Goal: Obtain resource: Obtain resource

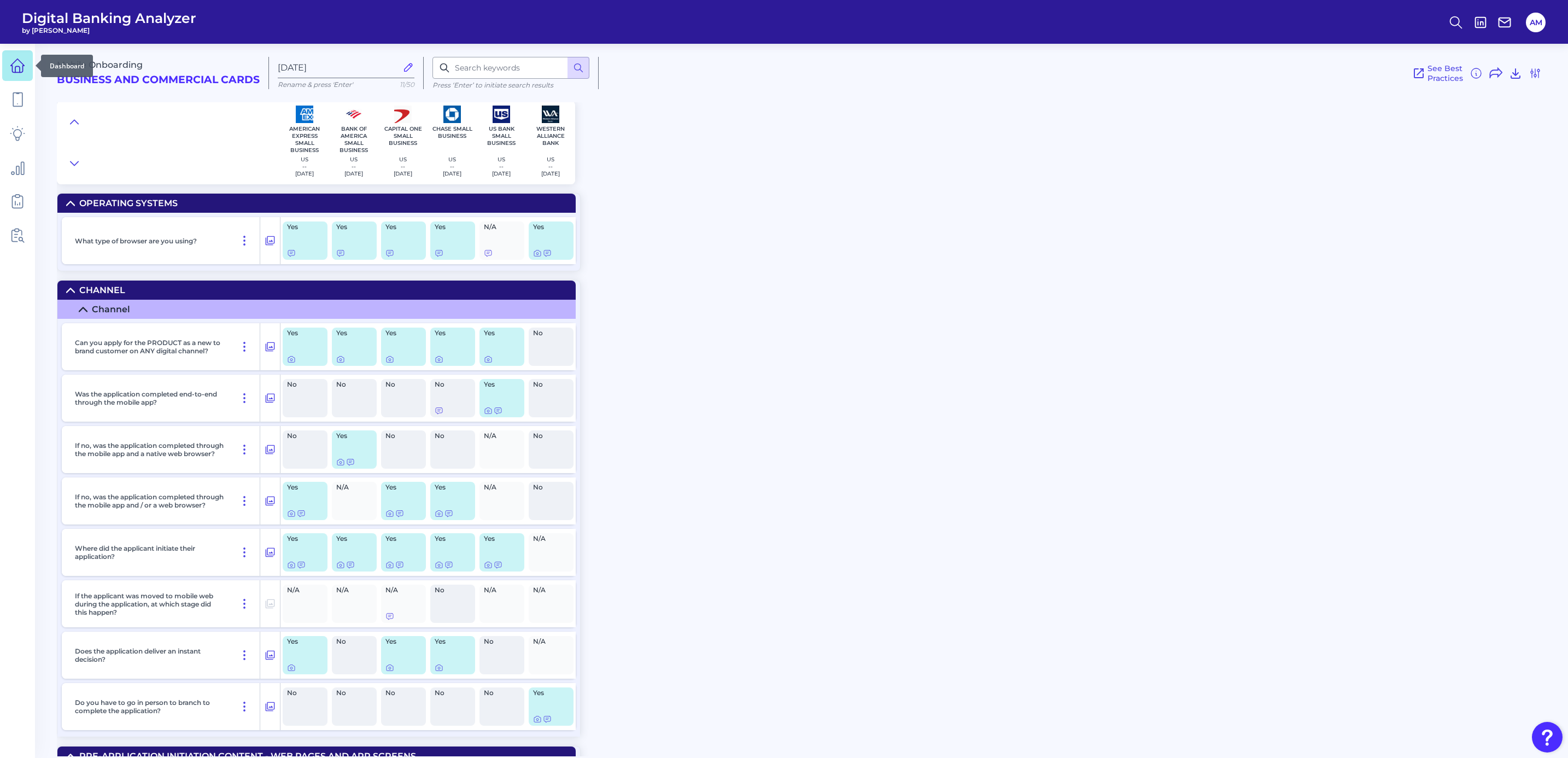
click at [19, 66] on icon at bounding box center [17, 69] width 4 height 6
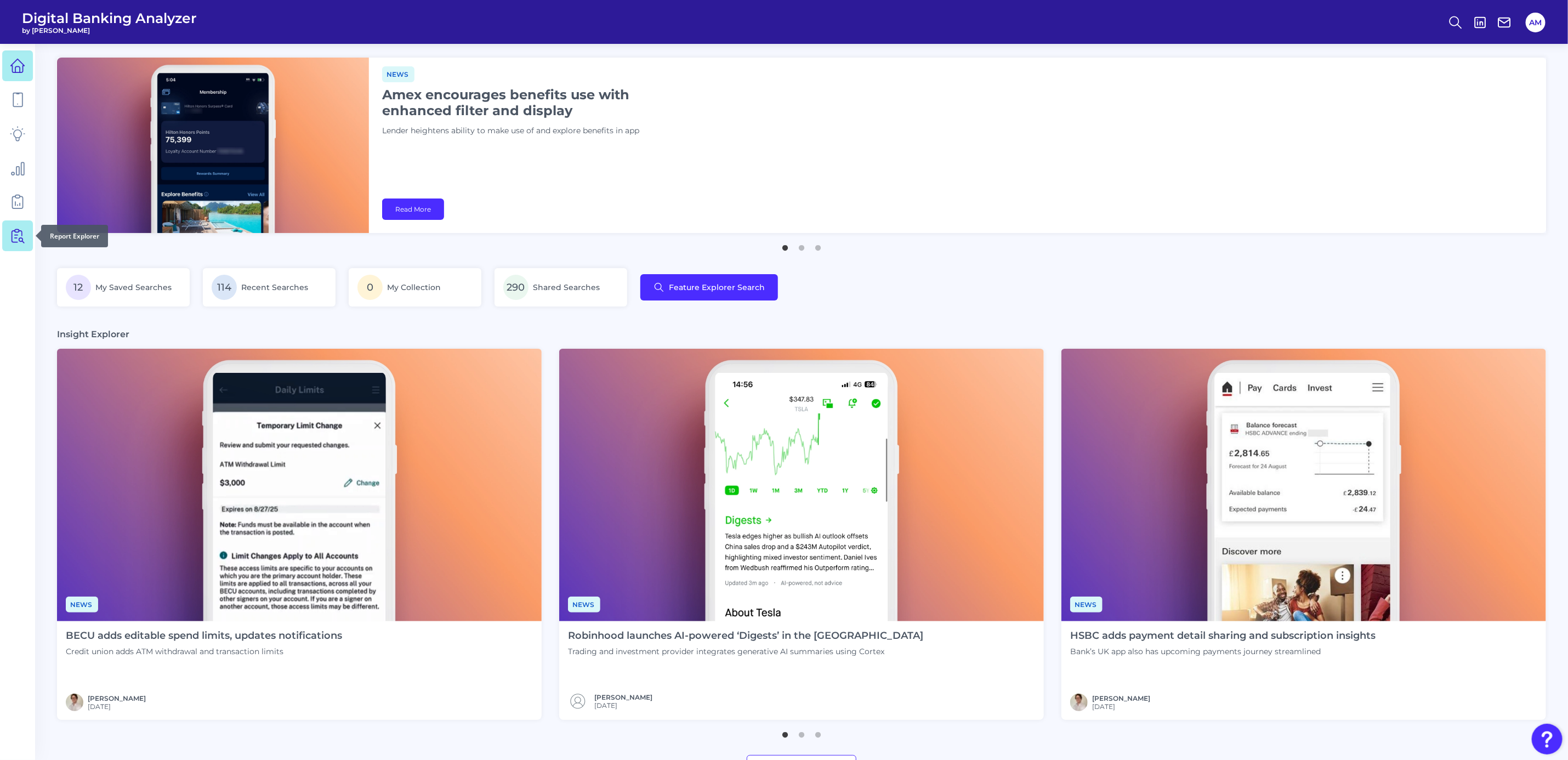
click at [20, 242] on icon at bounding box center [18, 236] width 15 height 15
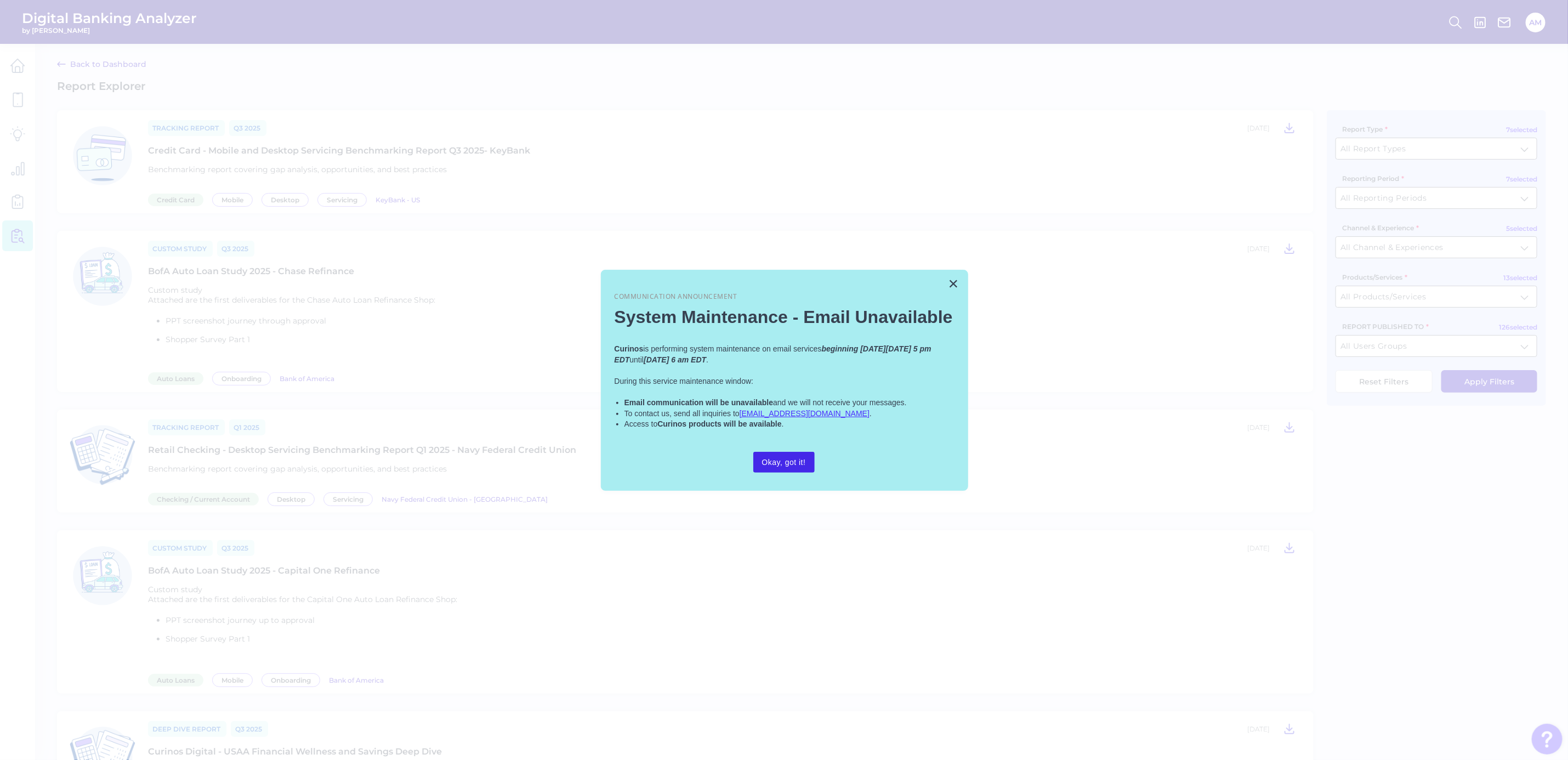
click at [794, 466] on button "Okay, got it!" at bounding box center [784, 462] width 61 height 20
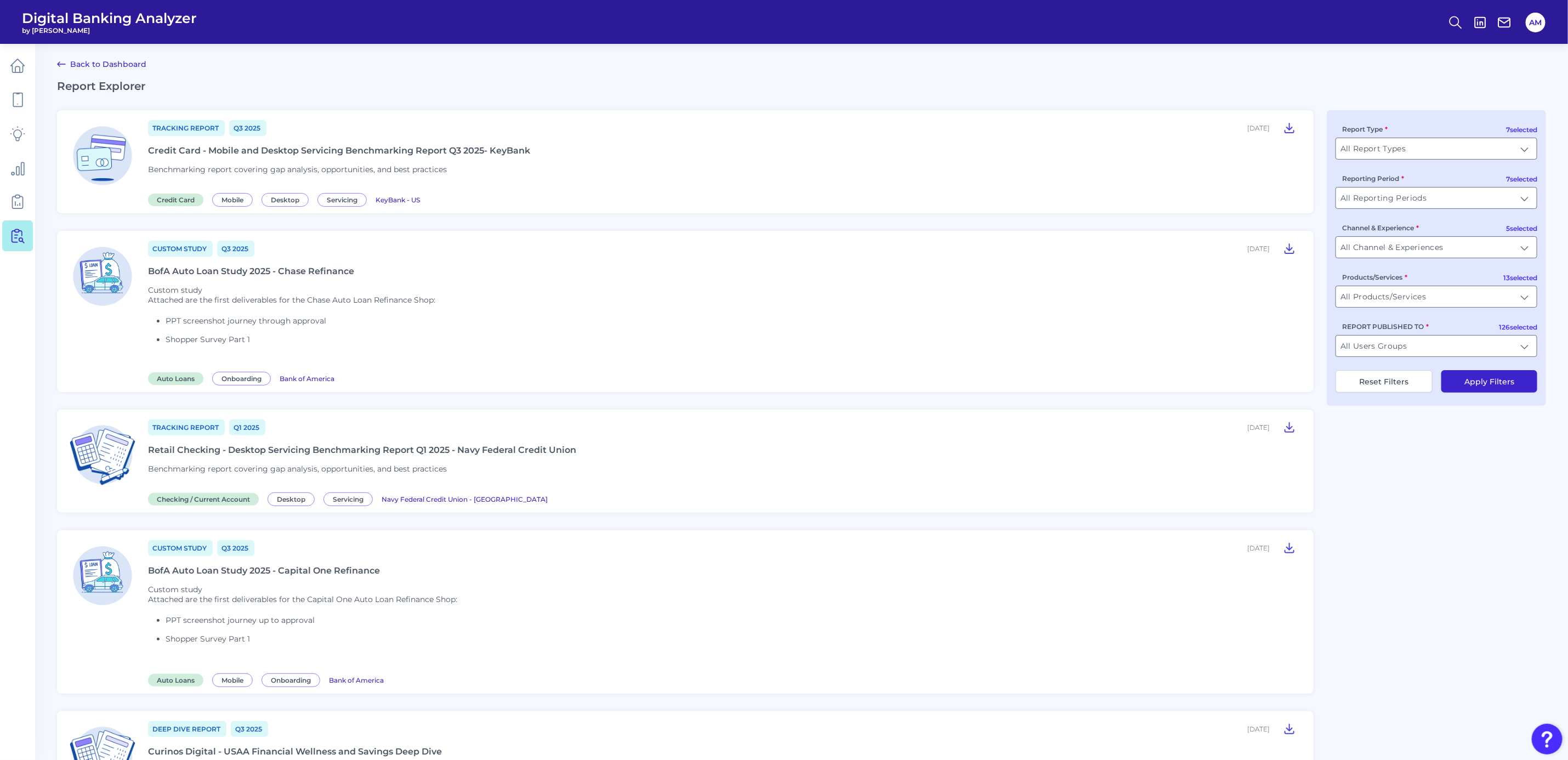
click at [527, 146] on div "Credit Card - Mobile and Desktop Servicing Benchmarking Report Q3 2025- KeyBank" at bounding box center [339, 151] width 382 height 10
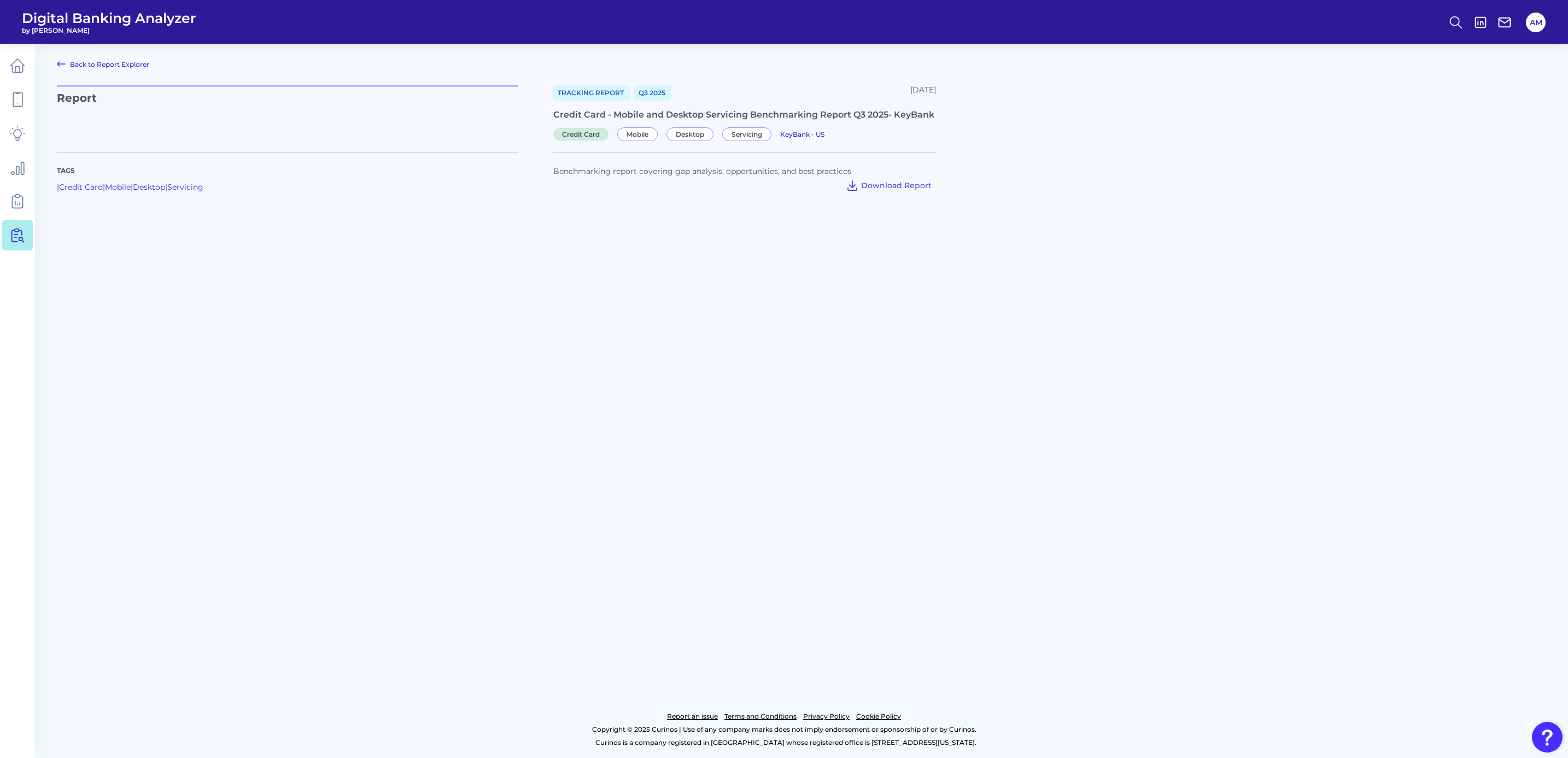
click at [981, 130] on div "Report Tracking Report Q3 [DATE], 2025 Credit Card - Mobile and Desktop Servici…" at bounding box center [801, 112] width 1489 height 54
drag, startPoint x: 941, startPoint y: 110, endPoint x: 542, endPoint y: 116, distance: 399.0
click at [542, 116] on div "Report Tracking Report Q3 [DATE], 2025 Credit Card - Mobile and Desktop Servici…" at bounding box center [801, 112] width 1489 height 54
copy div "Credit Card - Mobile and Desktop Servicing Benchmarking Report Q3 2025- KeyBank"
